Goal: Transaction & Acquisition: Purchase product/service

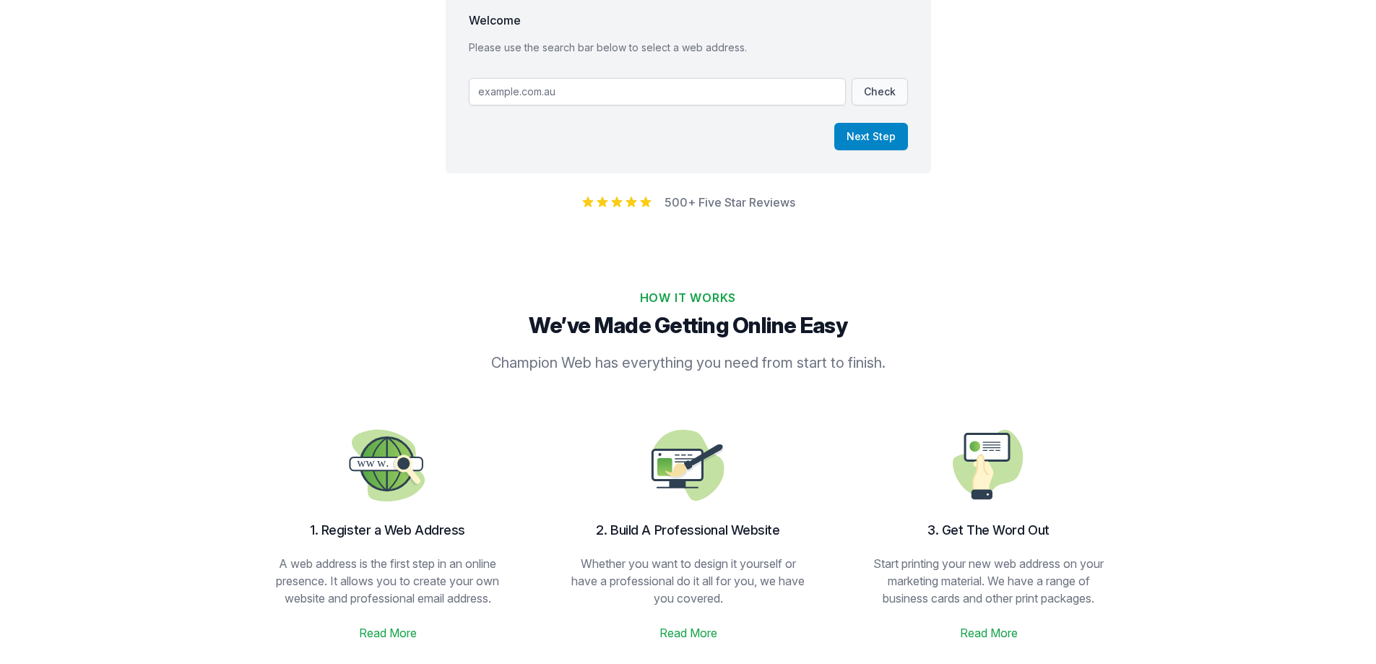
scroll to position [144, 0]
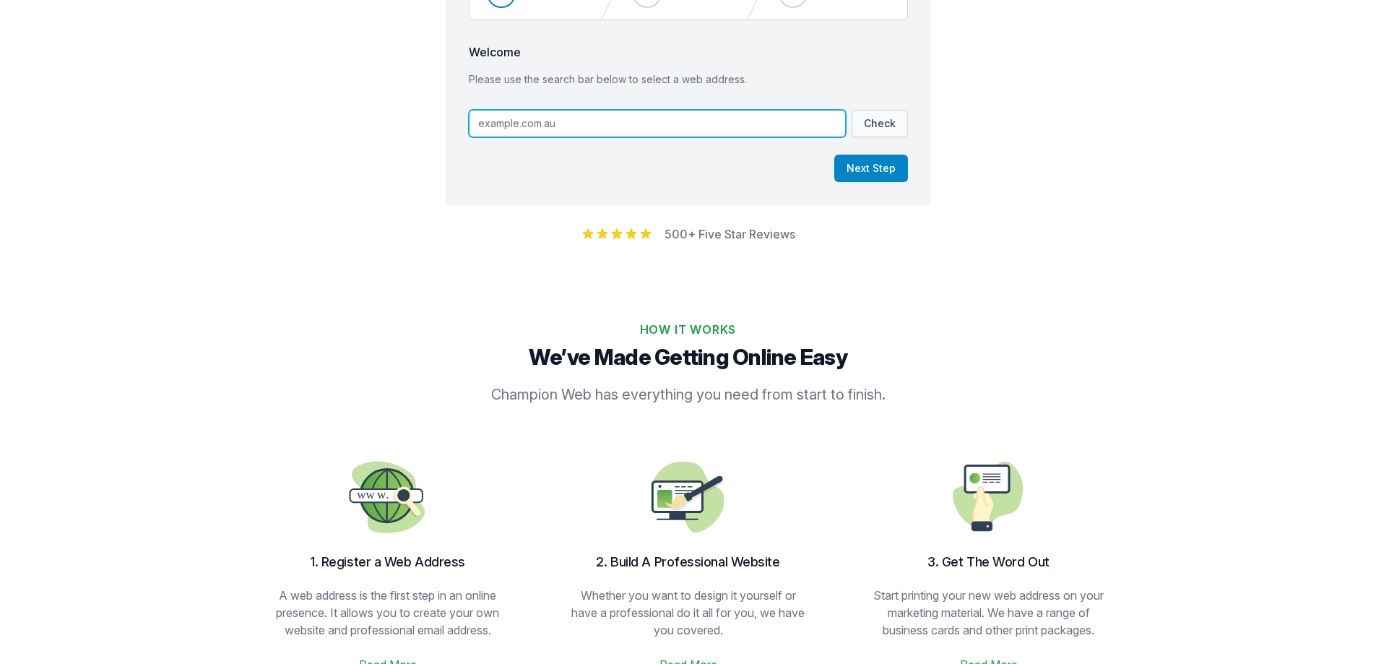
click at [544, 131] on input "text" at bounding box center [657, 123] width 377 height 27
type input "[DOMAIN_NAME]"
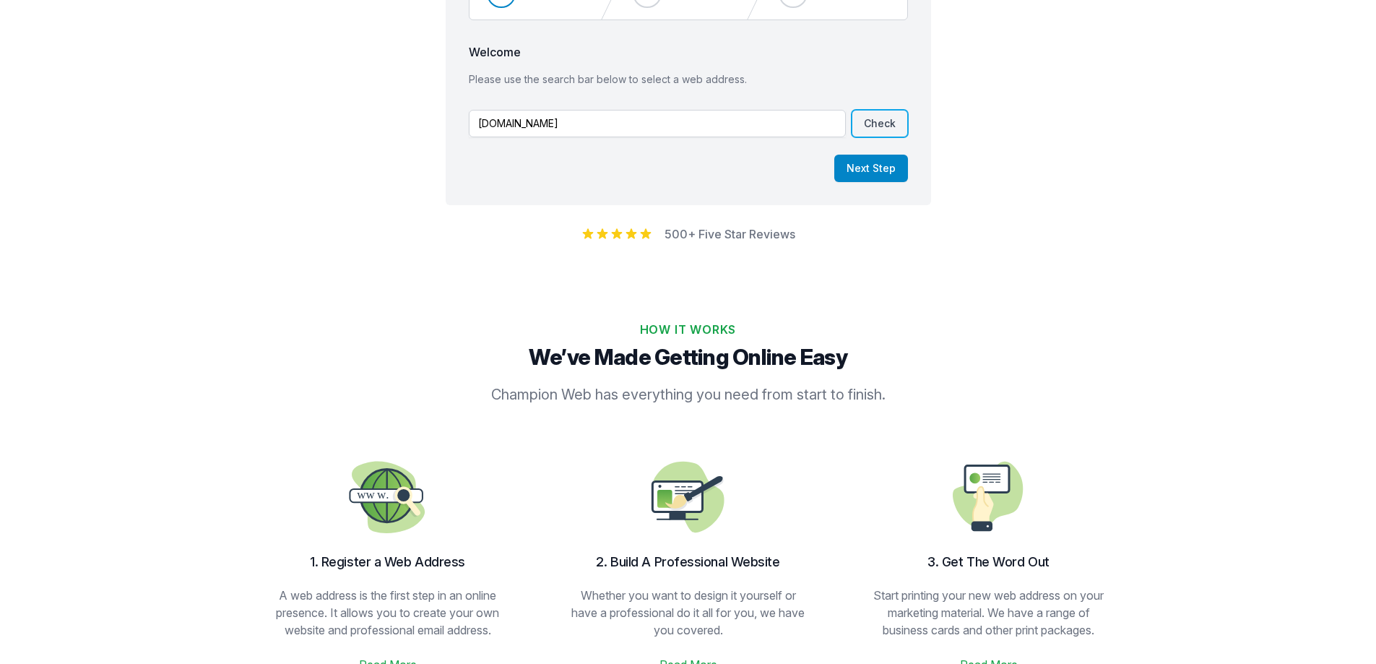
click at [882, 123] on button "Check" at bounding box center [879, 123] width 56 height 27
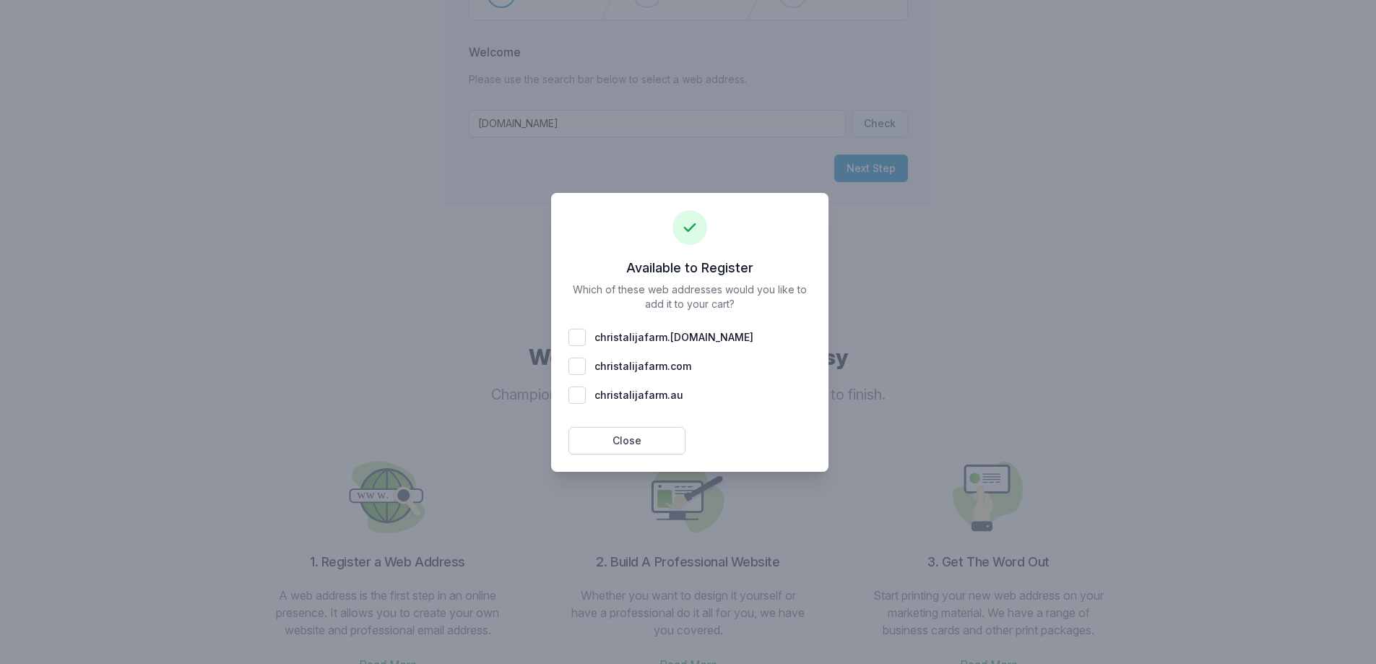
click at [580, 337] on div "christalijafarm . [DOMAIN_NAME]" at bounding box center [689, 337] width 243 height 17
checkbox input "true"
click at [582, 368] on div "christalijafarm . com" at bounding box center [689, 365] width 243 height 17
checkbox input "true"
click at [918, 217] on div at bounding box center [688, 332] width 1376 height 664
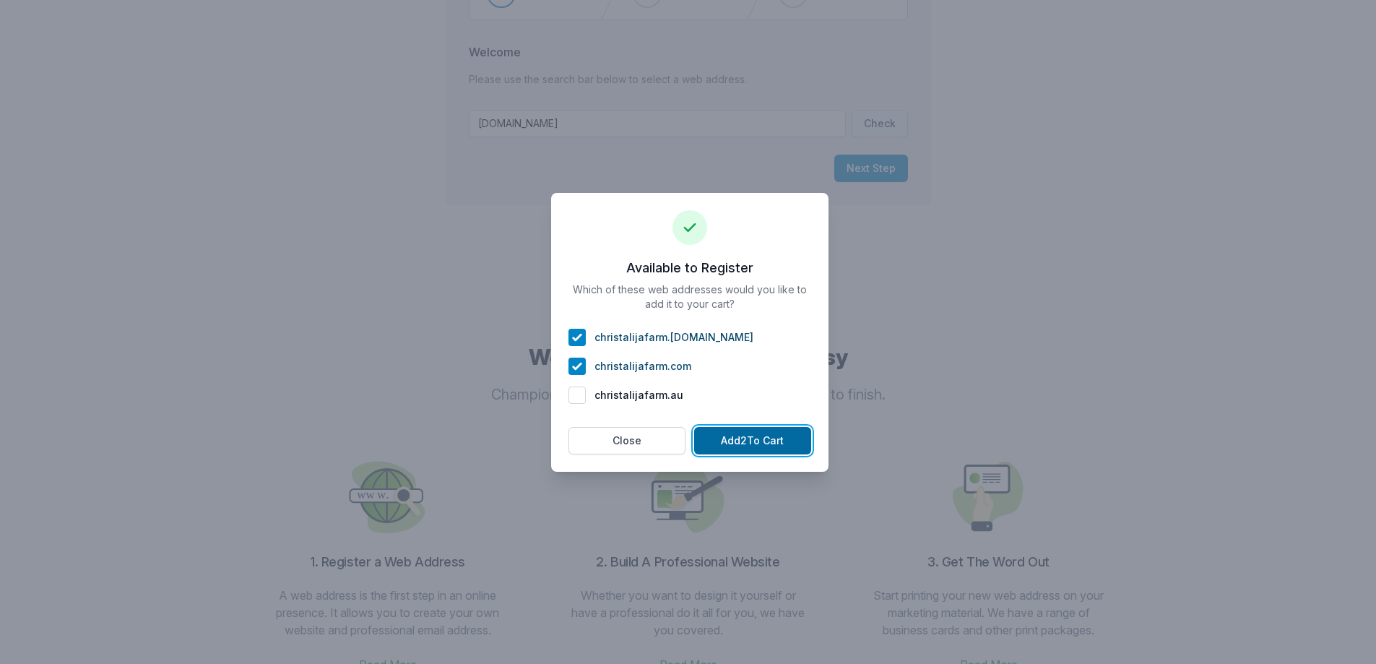
click at [770, 443] on button "Add 2 To Cart" at bounding box center [752, 440] width 117 height 27
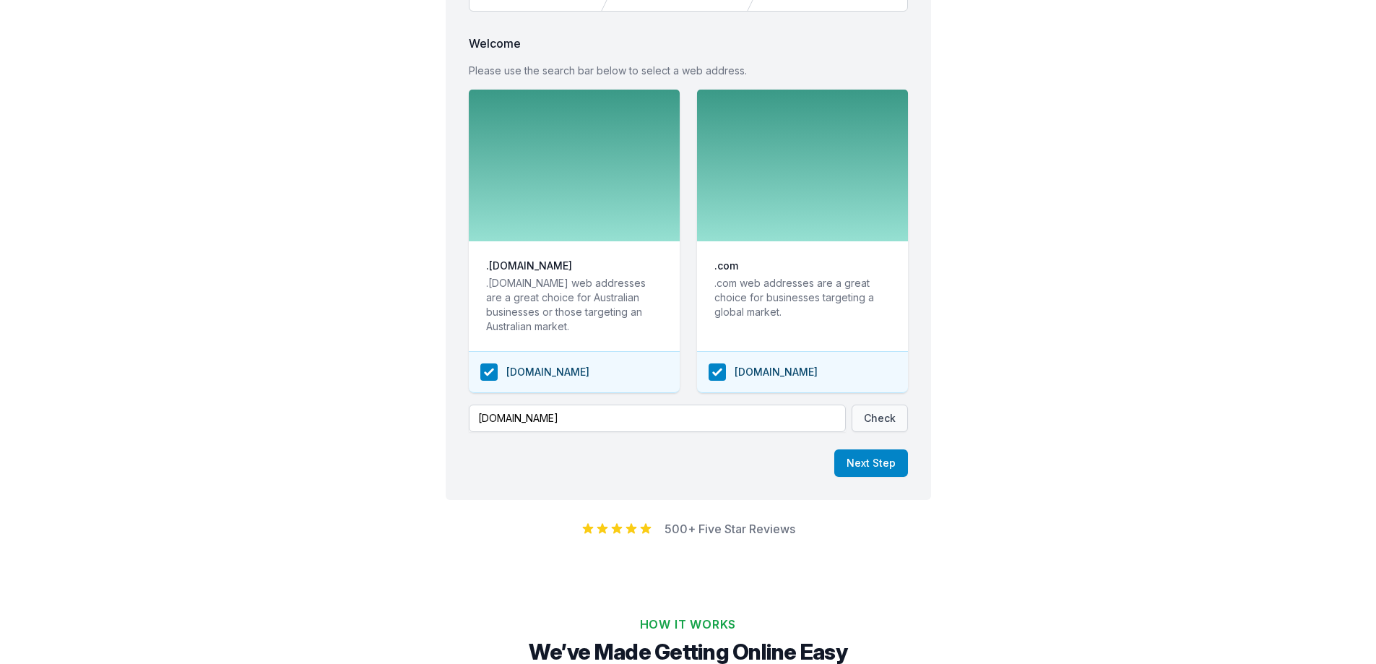
scroll to position [0, 0]
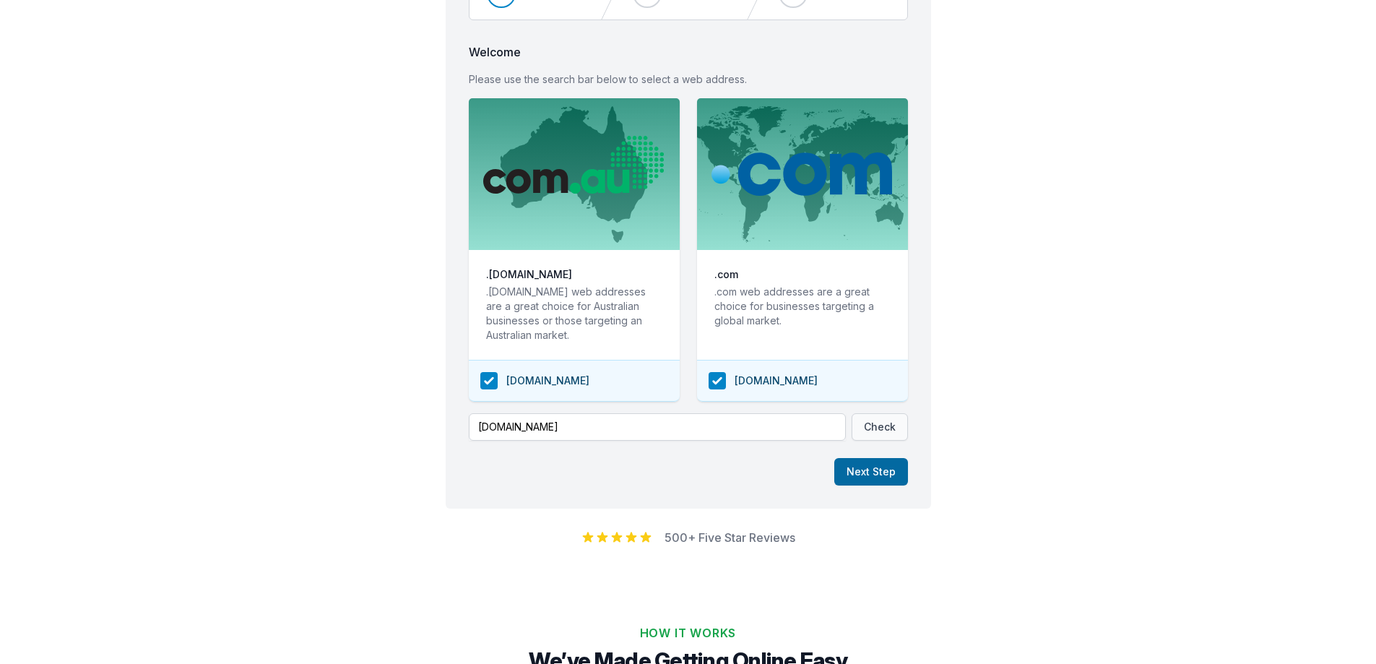
click at [894, 472] on button "Next Step" at bounding box center [871, 471] width 74 height 27
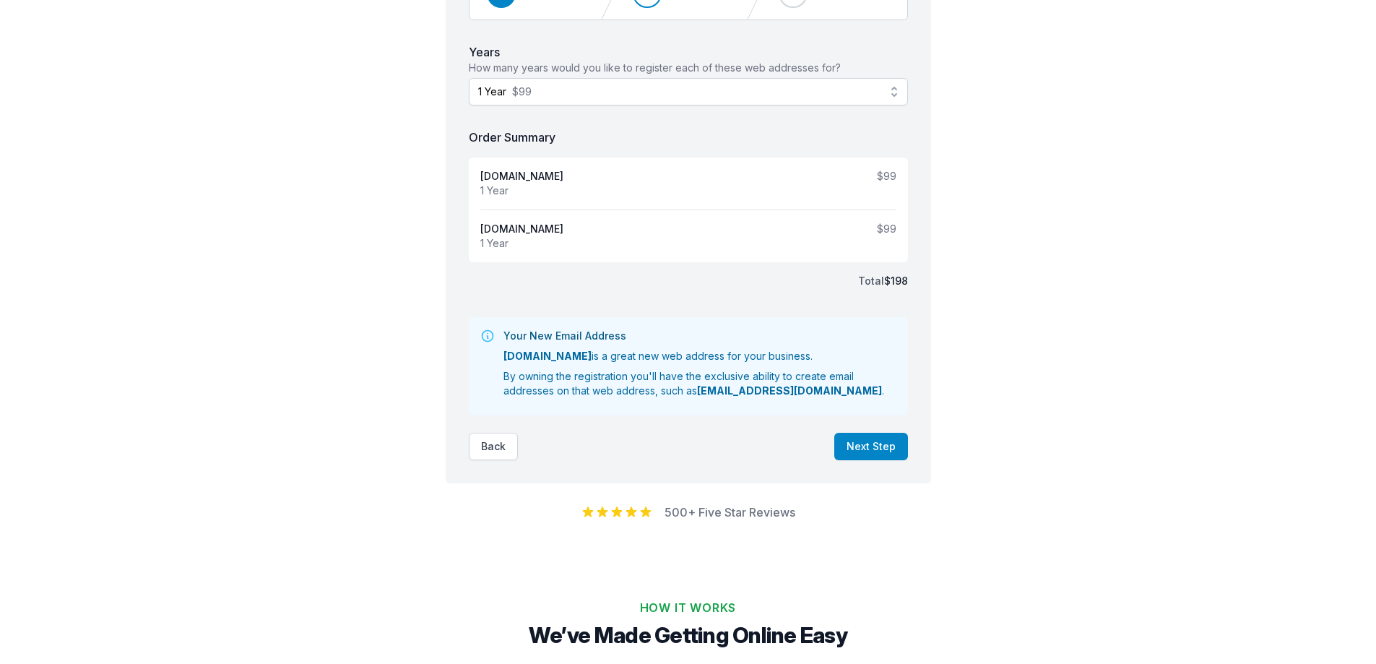
scroll to position [65, 0]
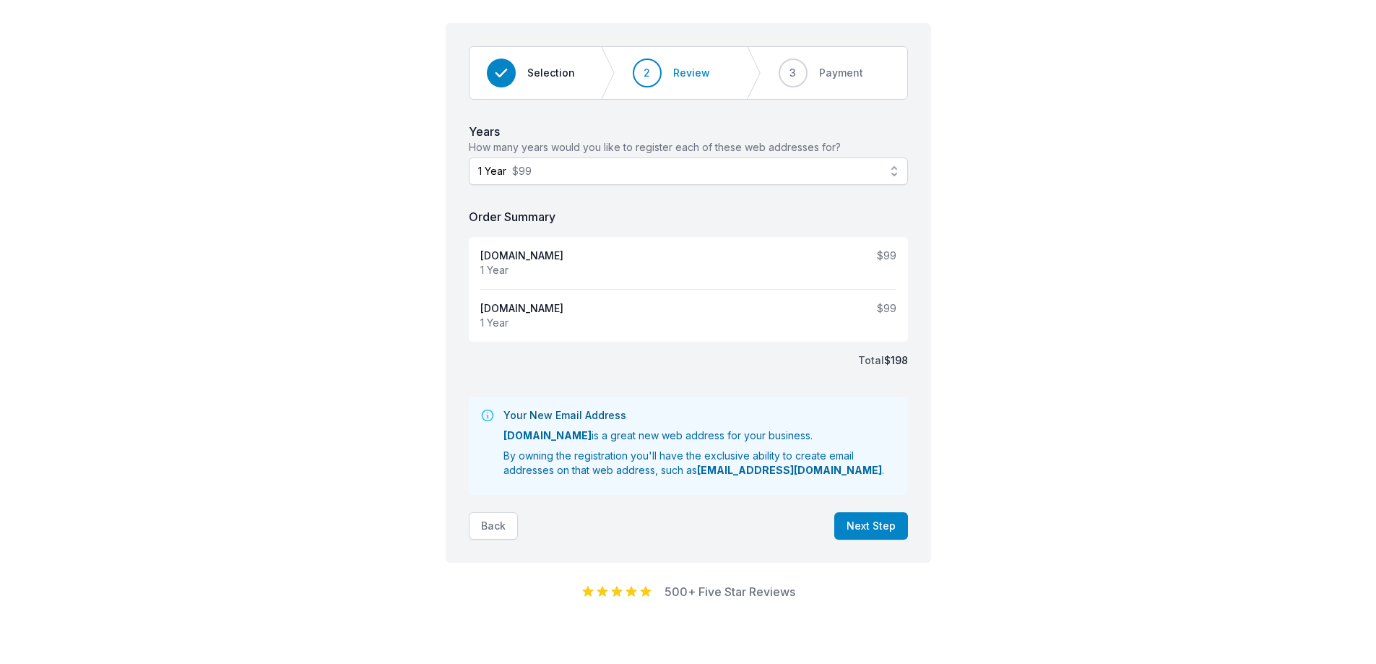
click at [497, 526] on button "Back" at bounding box center [493, 525] width 49 height 27
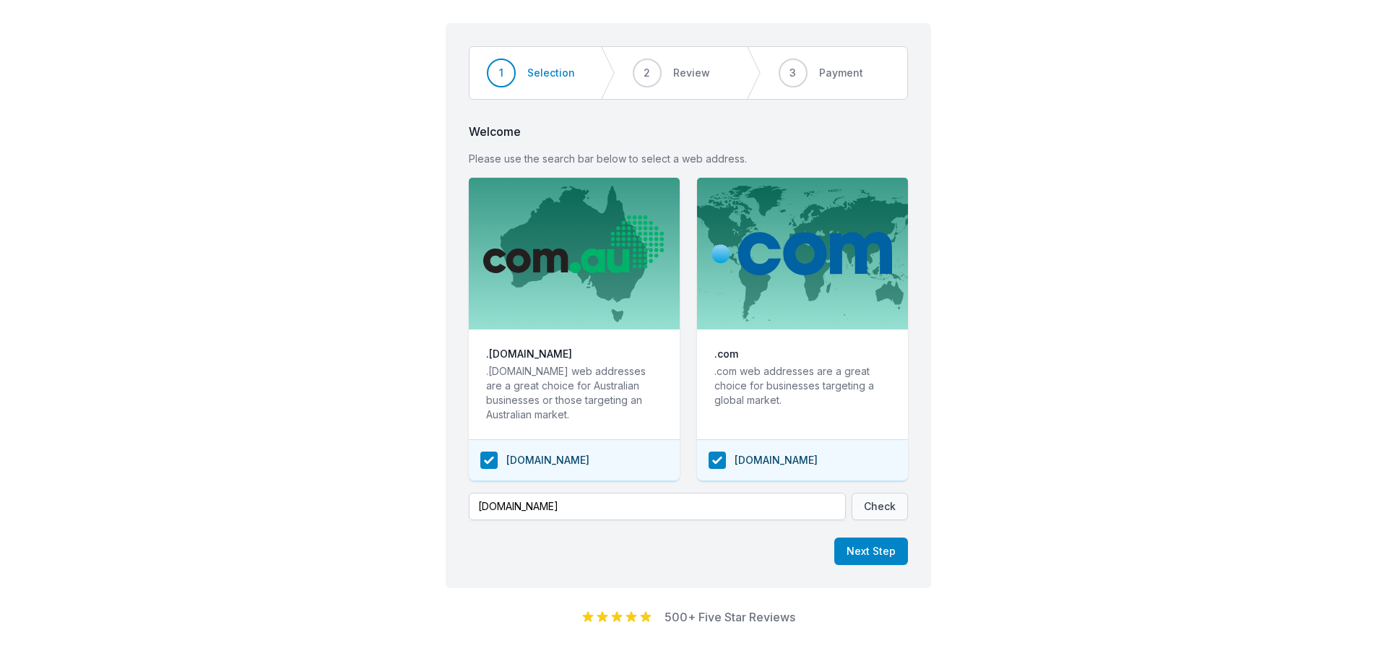
click at [716, 459] on div "[DOMAIN_NAME]" at bounding box center [799, 459] width 182 height 17
checkbox input "false"
click at [881, 550] on button "Next Step" at bounding box center [871, 550] width 74 height 27
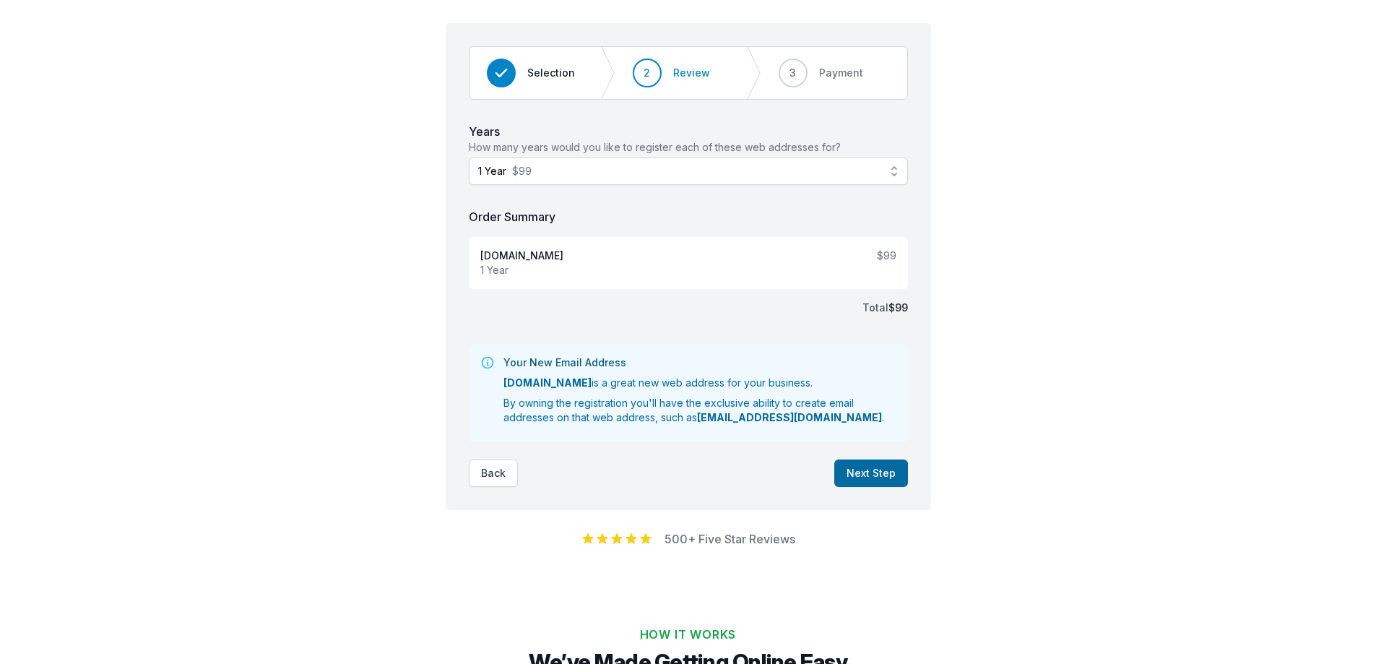
click at [862, 470] on button "Next Step" at bounding box center [871, 472] width 74 height 27
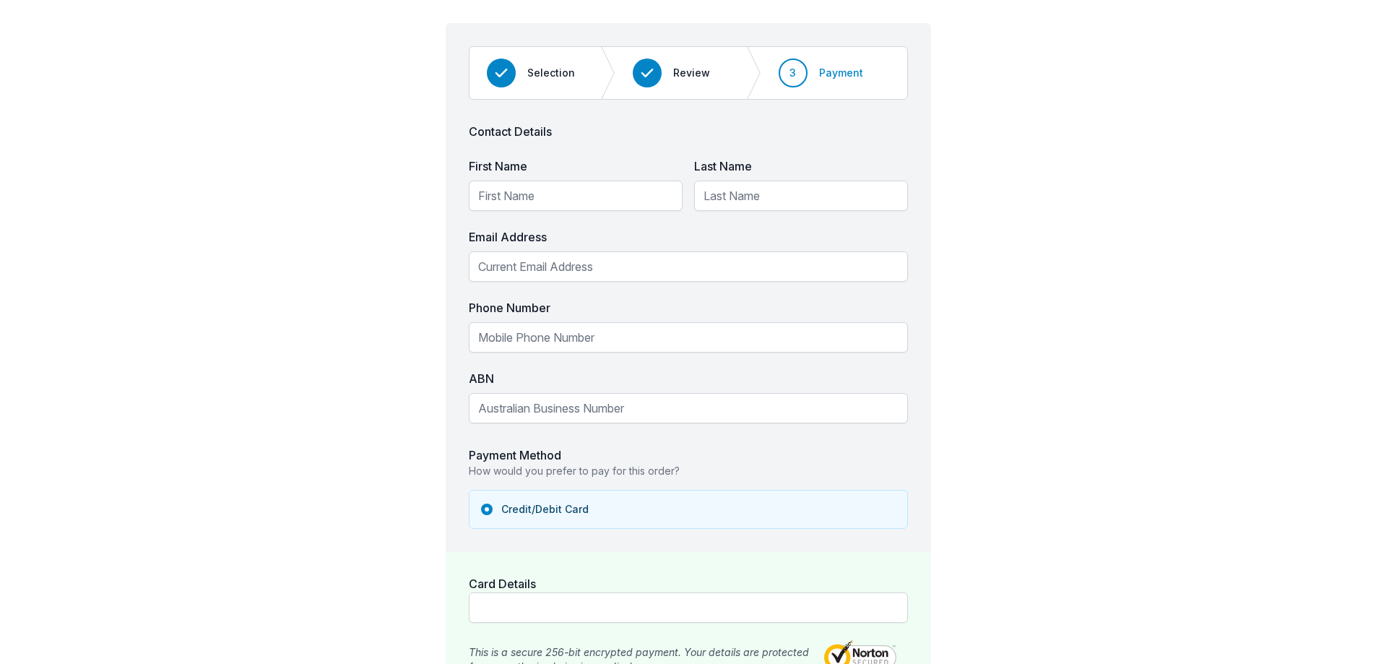
scroll to position [0, 0]
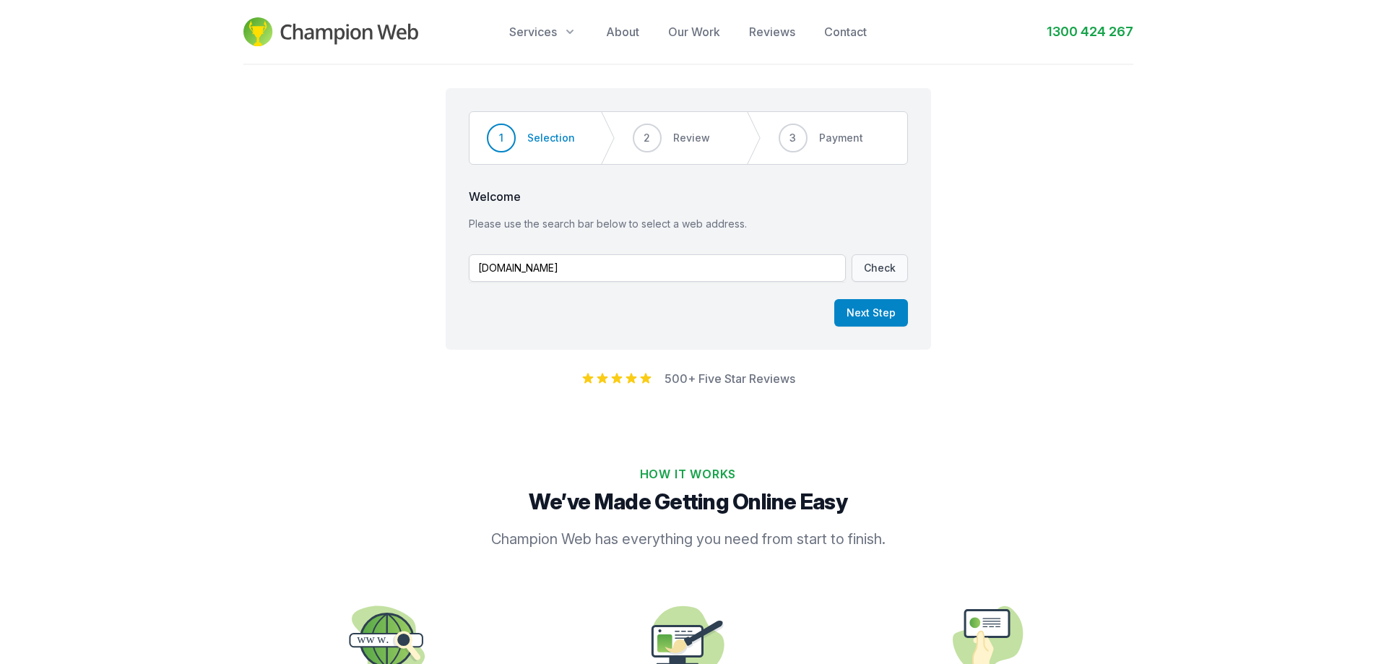
click at [400, 290] on div "Step 1 of 3 Step 1 Step 2 Step 3 1 Selection 2 Review 3 Payment Welcome Please …" at bounding box center [688, 213] width 1376 height 296
click at [885, 269] on button "Check" at bounding box center [879, 267] width 56 height 27
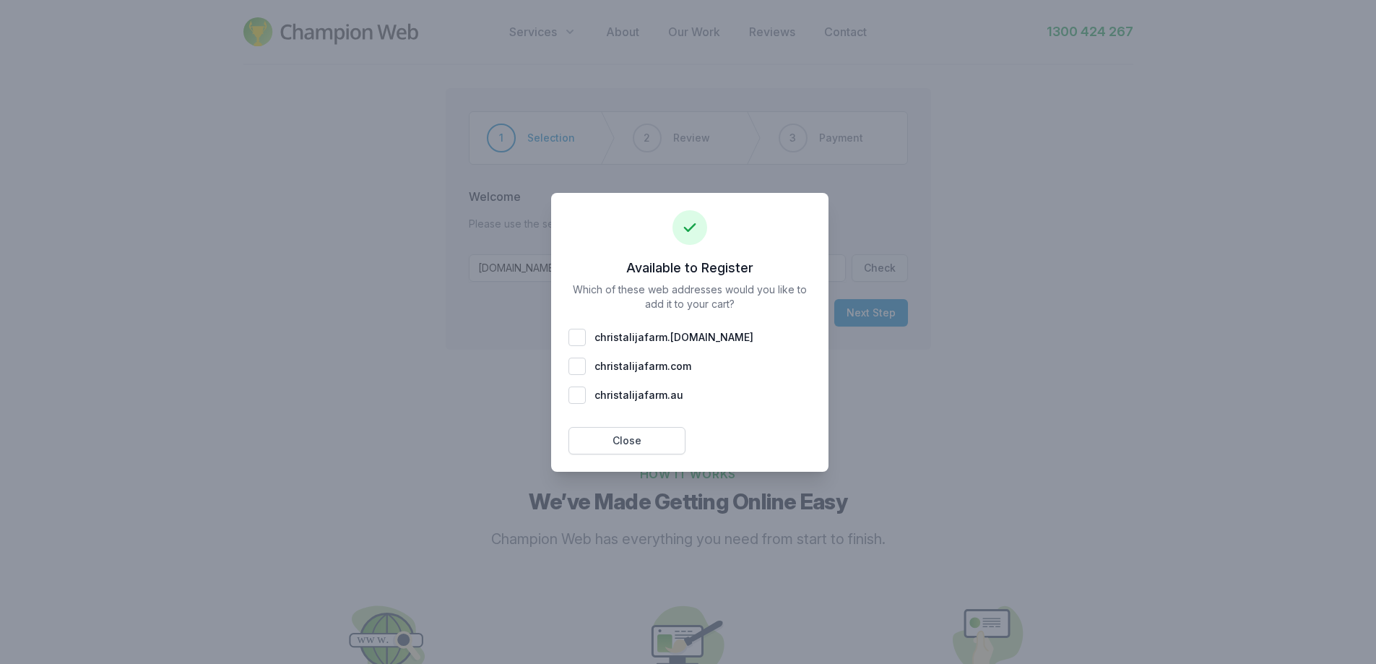
click at [582, 365] on div "christalijafarm . com" at bounding box center [689, 365] width 243 height 17
checkbox input "true"
click at [733, 443] on button "Add 1 To Cart" at bounding box center [752, 440] width 117 height 27
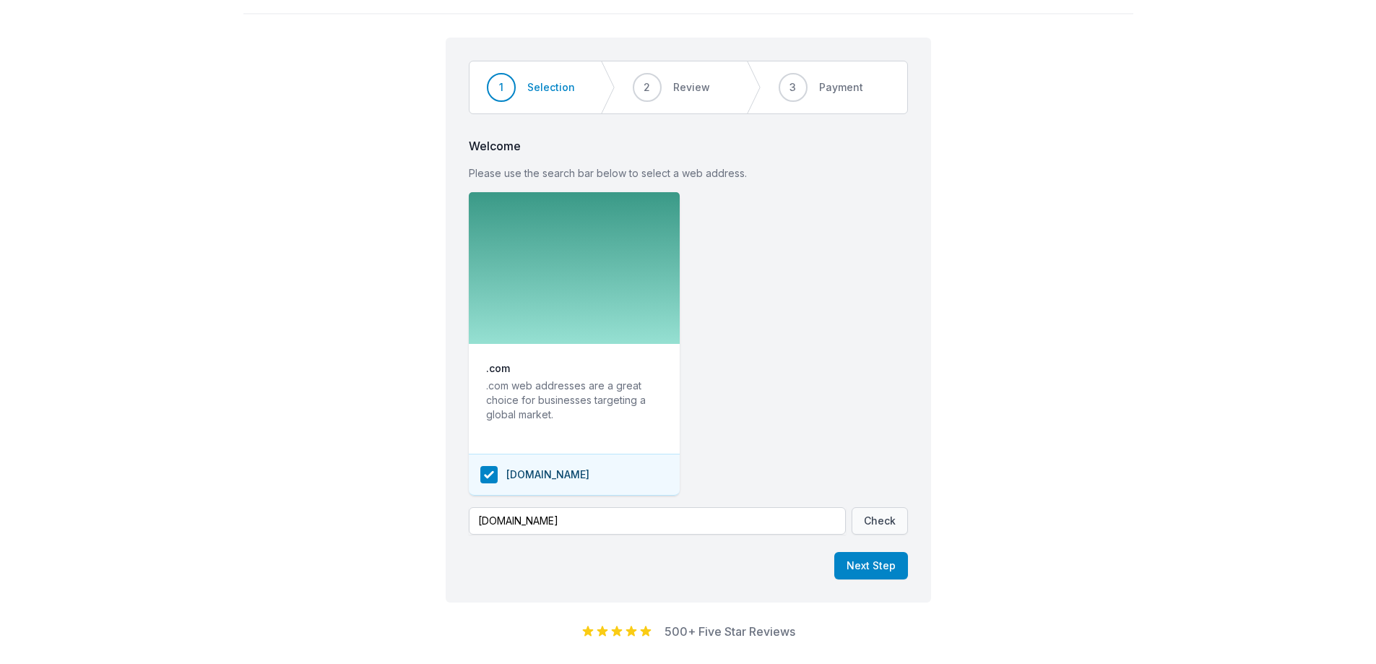
scroll to position [144, 0]
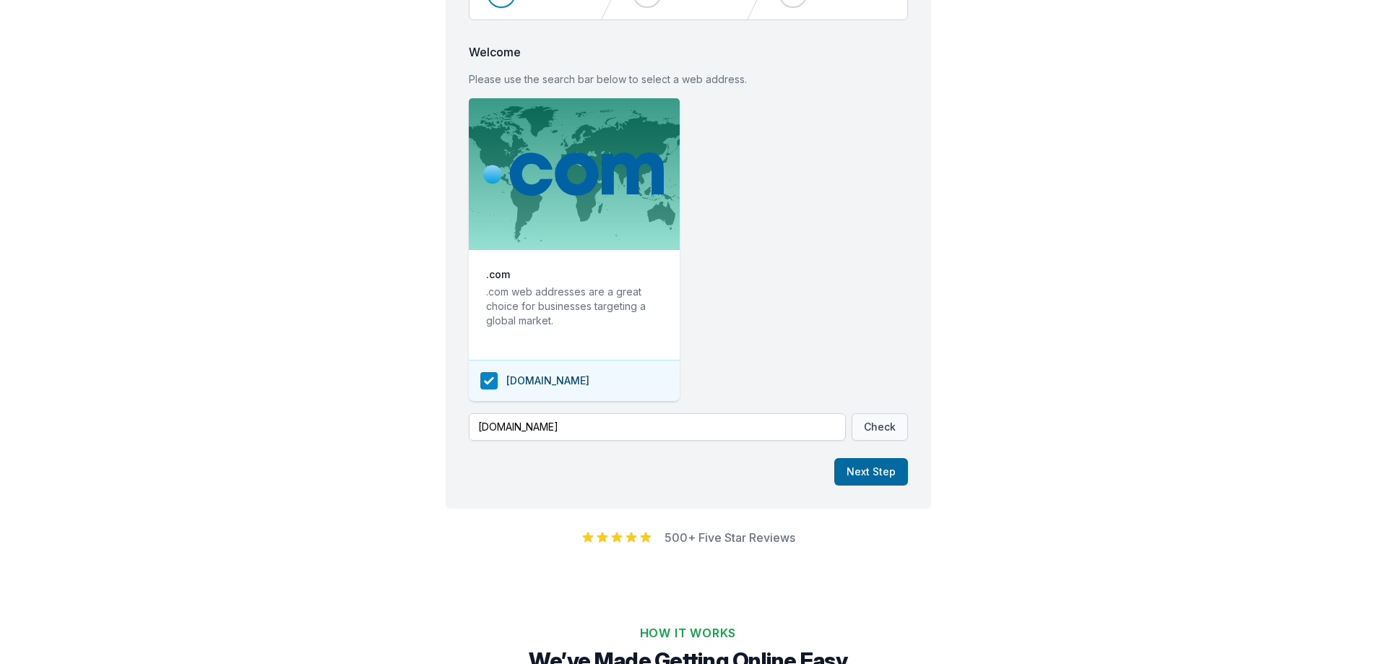
click at [869, 471] on button "Next Step" at bounding box center [871, 471] width 74 height 27
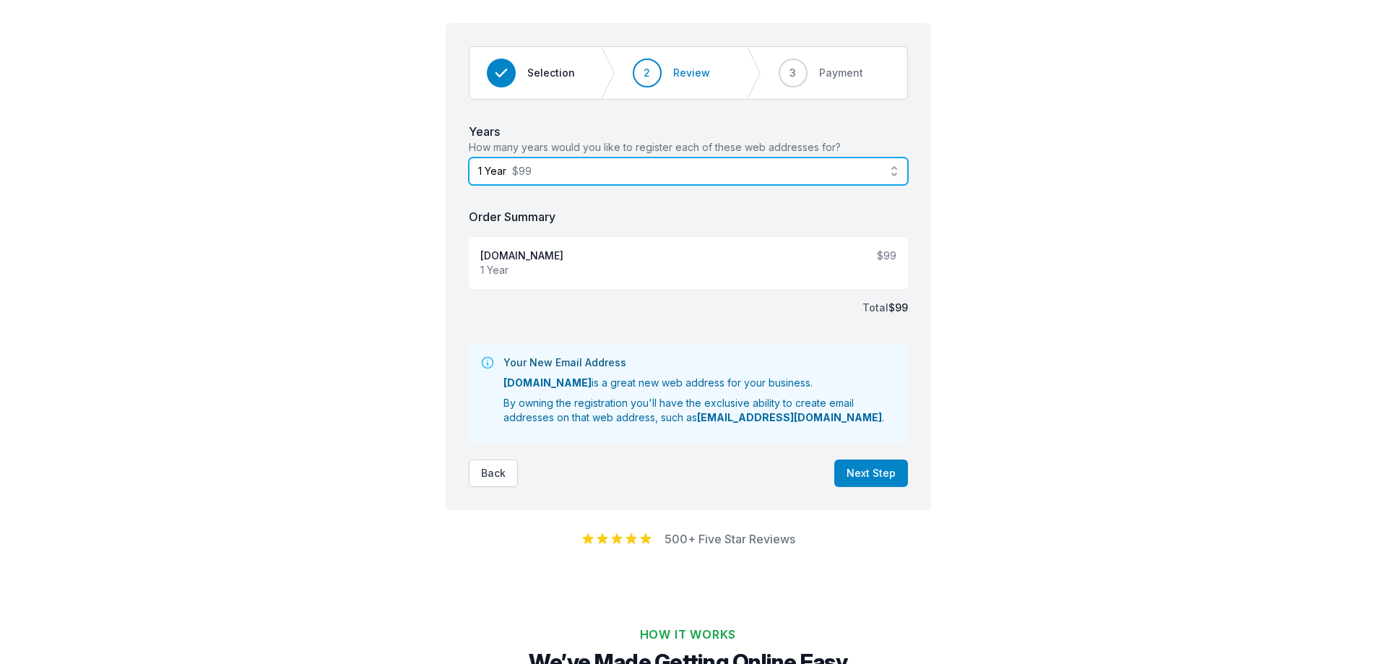
click at [893, 168] on button "1 Year $99" at bounding box center [688, 170] width 439 height 27
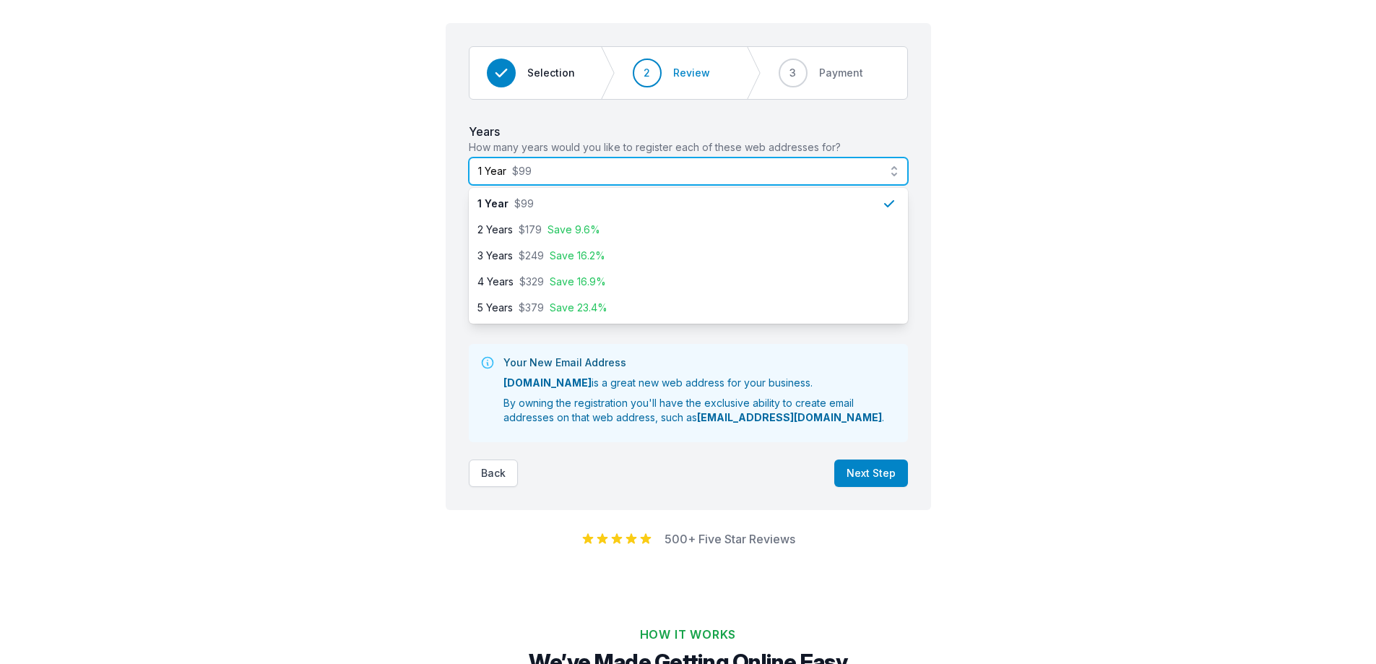
click at [879, 174] on button "1 Year $99" at bounding box center [688, 170] width 439 height 27
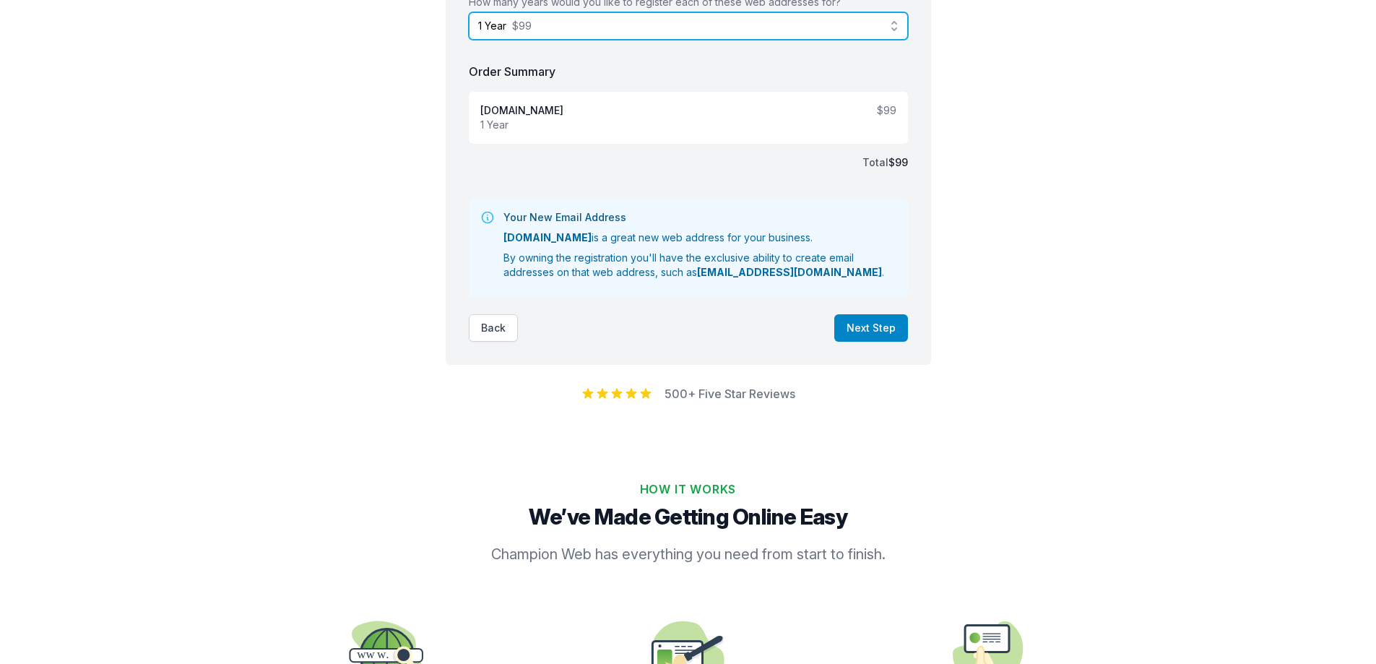
scroll to position [354, 0]
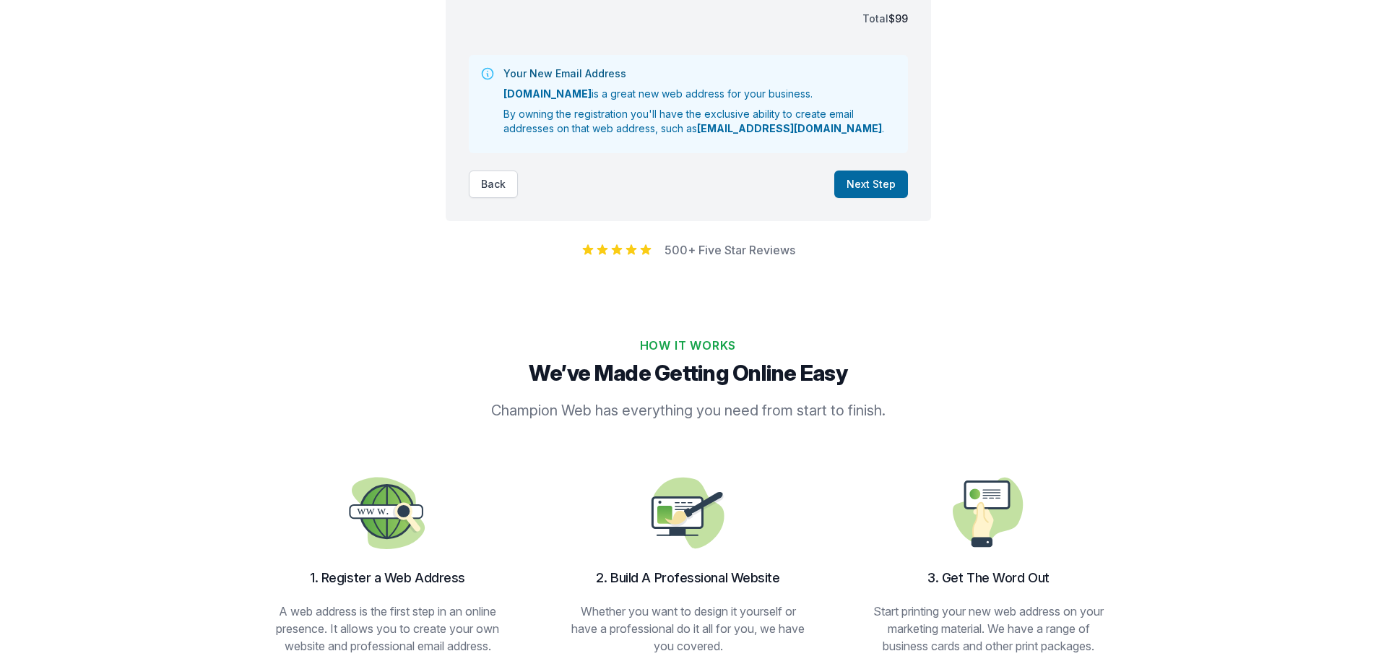
click at [877, 185] on button "Next Step" at bounding box center [871, 183] width 74 height 27
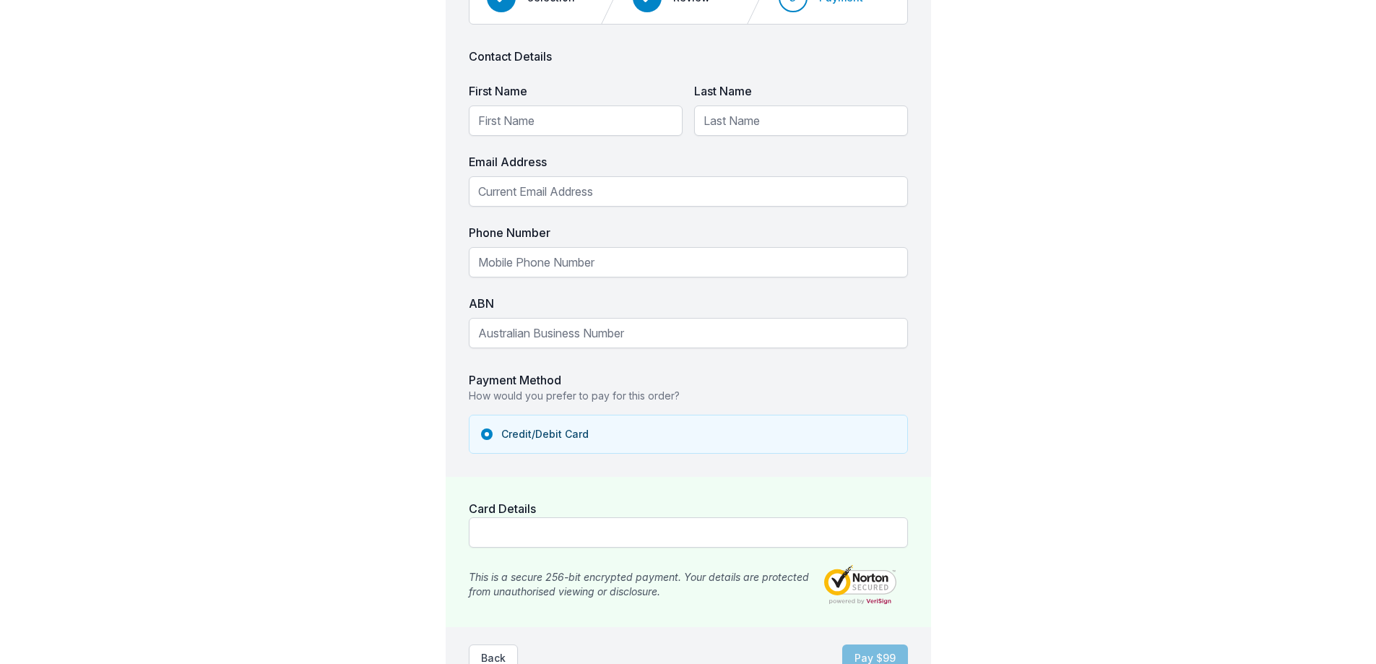
scroll to position [0, 0]
